Goal: Find specific page/section: Find specific page/section

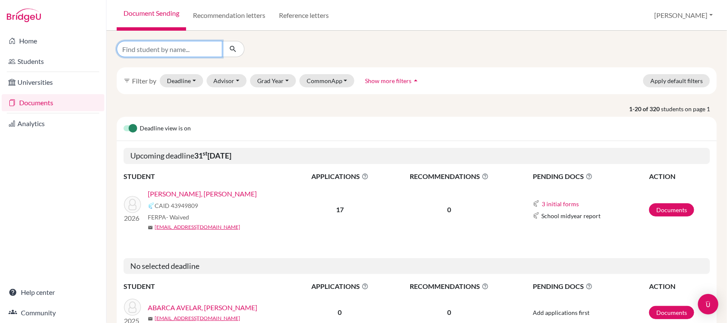
drag, startPoint x: 0, startPoint y: 0, endPoint x: 179, endPoint y: 55, distance: 187.4
click at [179, 55] on input "Find student by name..." at bounding box center [170, 49] width 106 height 16
type input "[PERSON_NAME]"
click button "submit" at bounding box center [233, 49] width 23 height 16
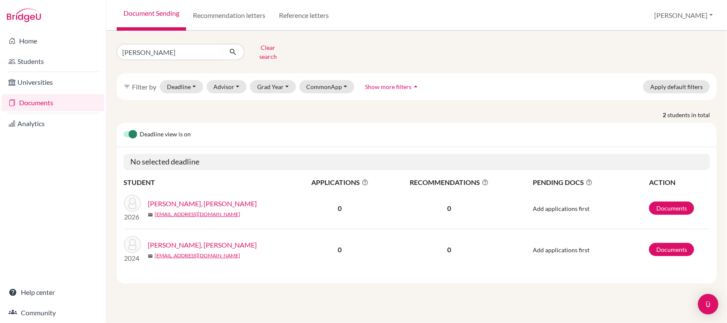
click at [207, 198] on link "[PERSON_NAME], [PERSON_NAME]" at bounding box center [202, 203] width 109 height 10
